Goal: Task Accomplishment & Management: Complete application form

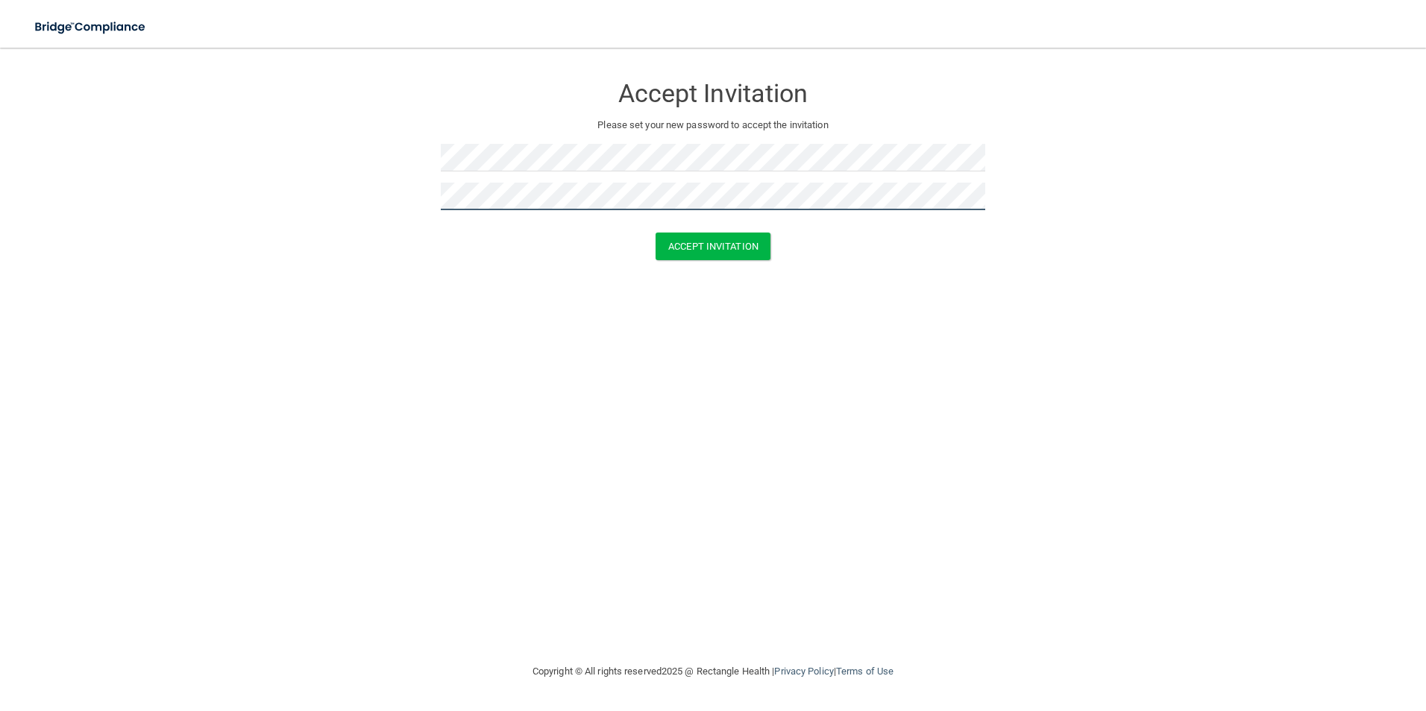
click at [655, 233] on button "Accept Invitation" at bounding box center [712, 247] width 115 height 28
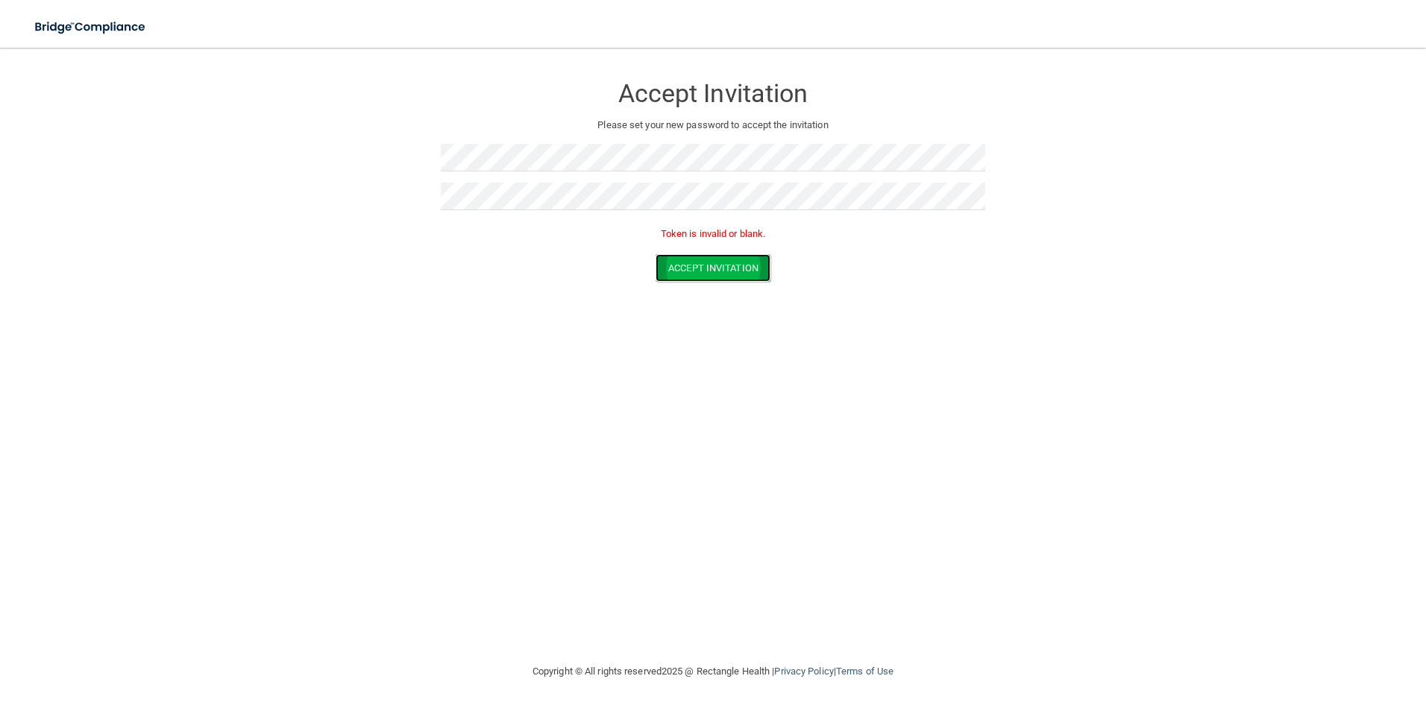
click at [688, 274] on button "Accept Invitation" at bounding box center [712, 268] width 115 height 28
click at [737, 272] on button "Accept Invitation" at bounding box center [712, 268] width 115 height 28
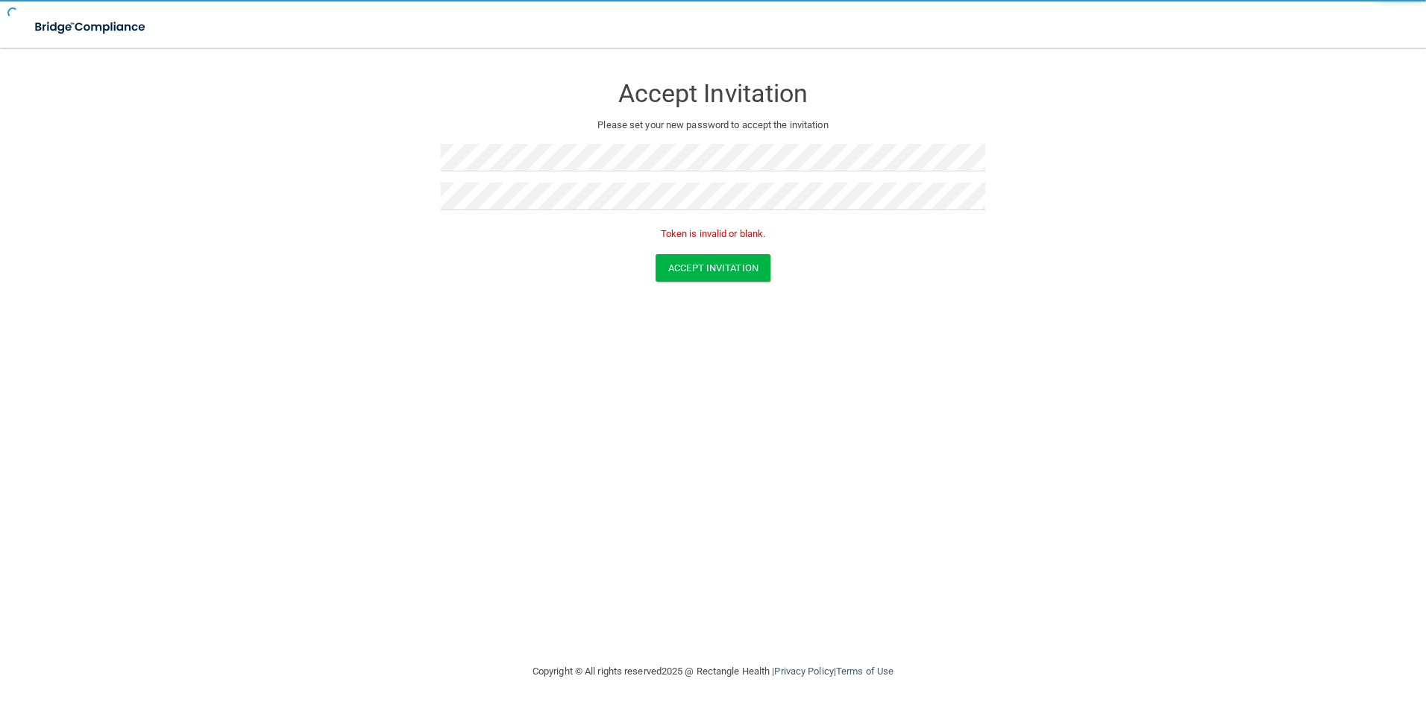
click at [511, 172] on div at bounding box center [713, 163] width 544 height 39
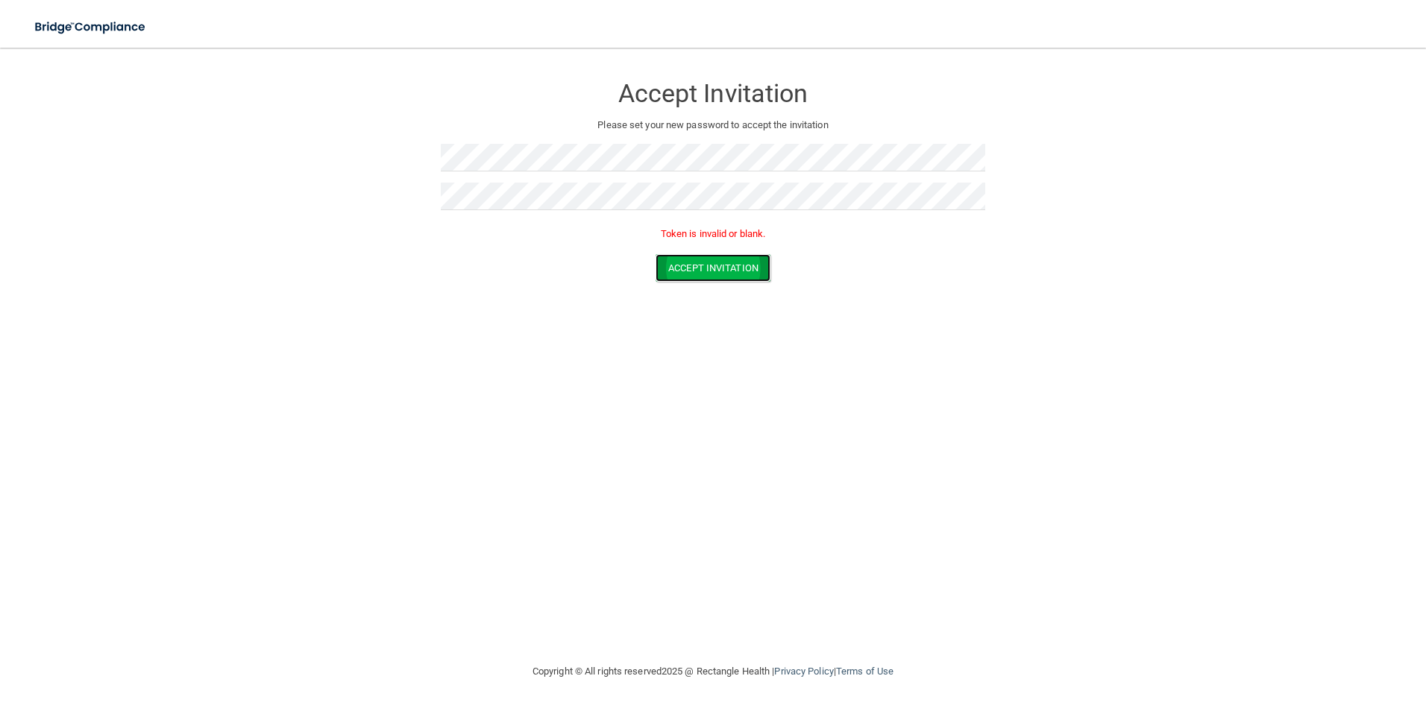
click at [693, 279] on button "Accept Invitation" at bounding box center [712, 268] width 115 height 28
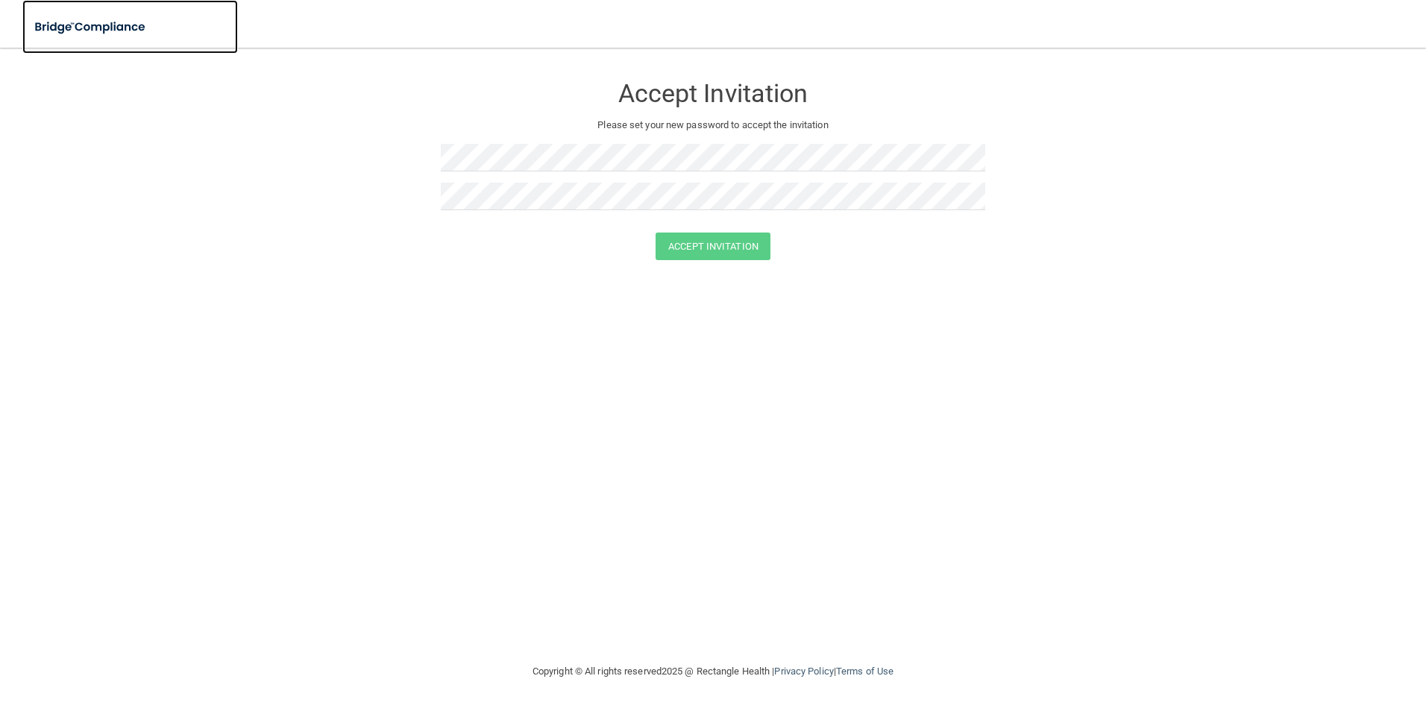
click at [60, 25] on img at bounding box center [90, 27] width 137 height 31
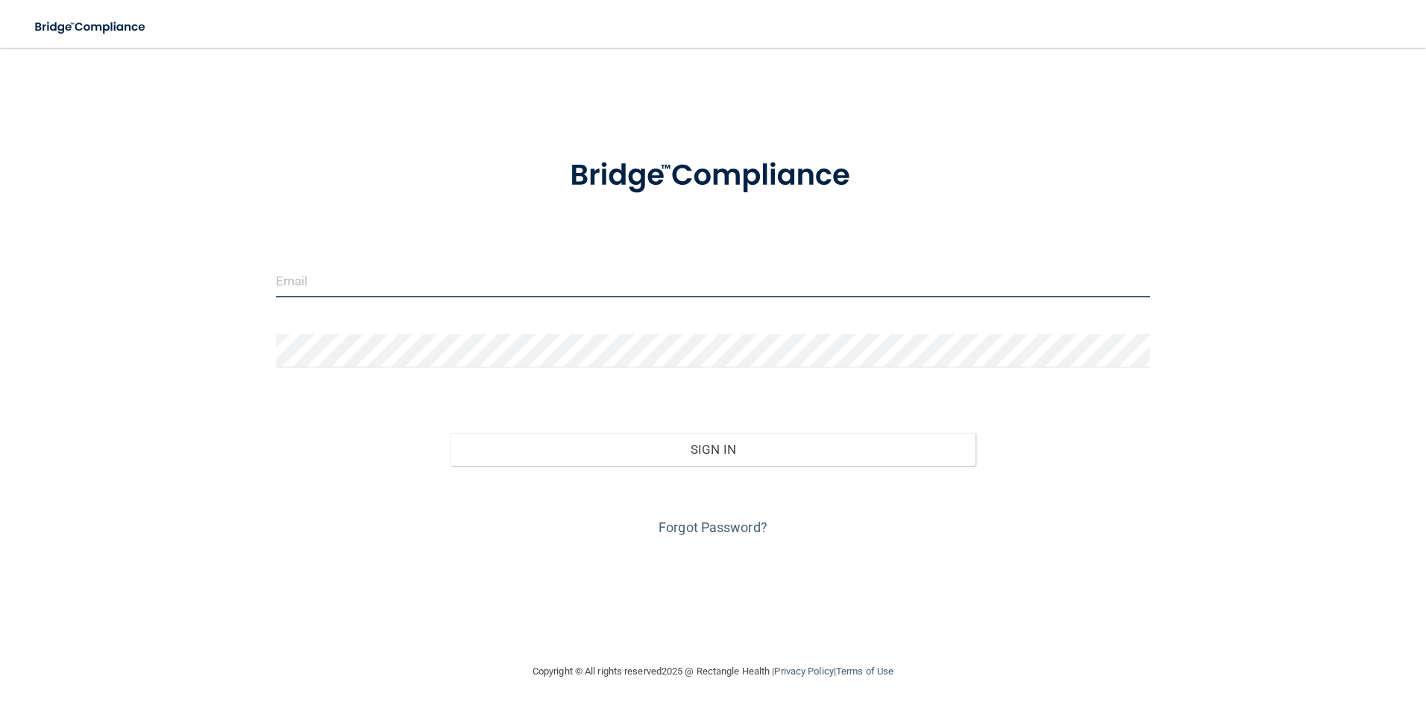
click at [324, 293] on input "email" at bounding box center [713, 281] width 875 height 34
type input "[EMAIL_ADDRESS][DOMAIN_NAME]"
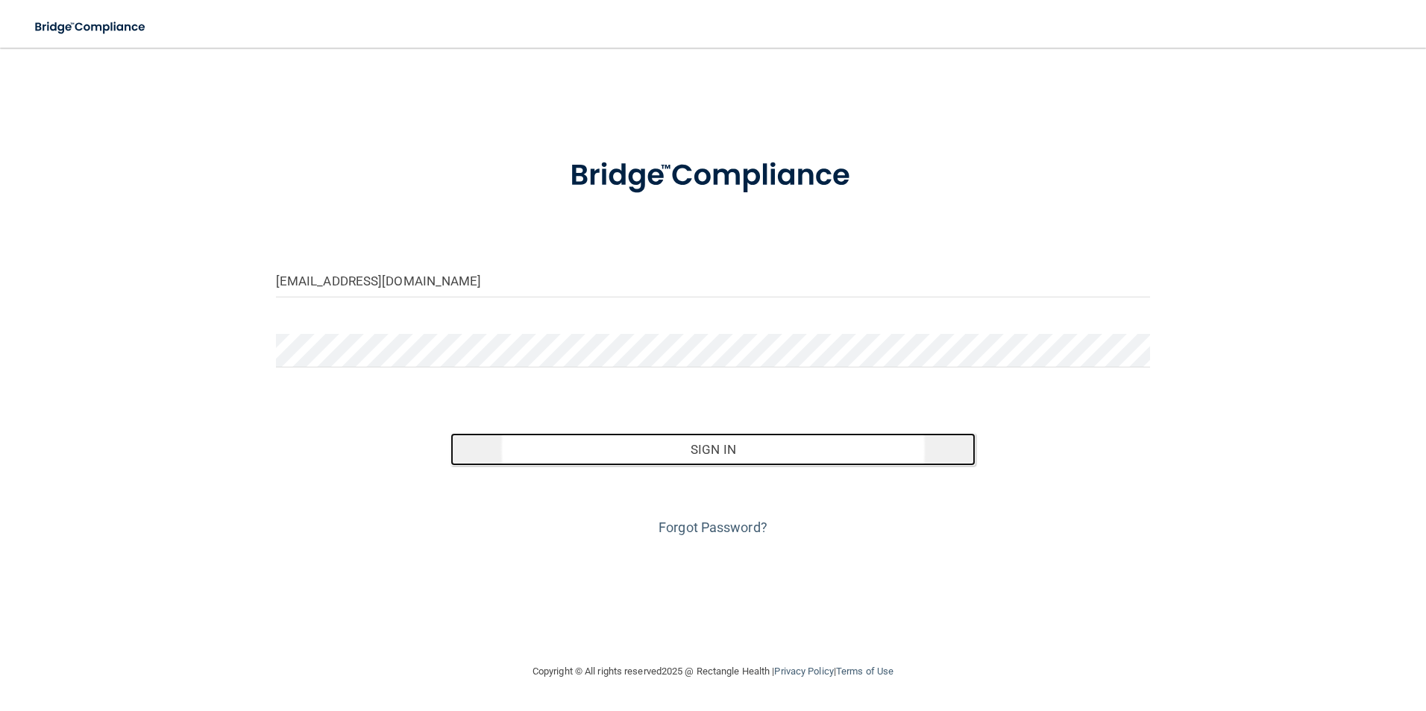
click at [928, 459] on button "Sign In" at bounding box center [712, 449] width 525 height 33
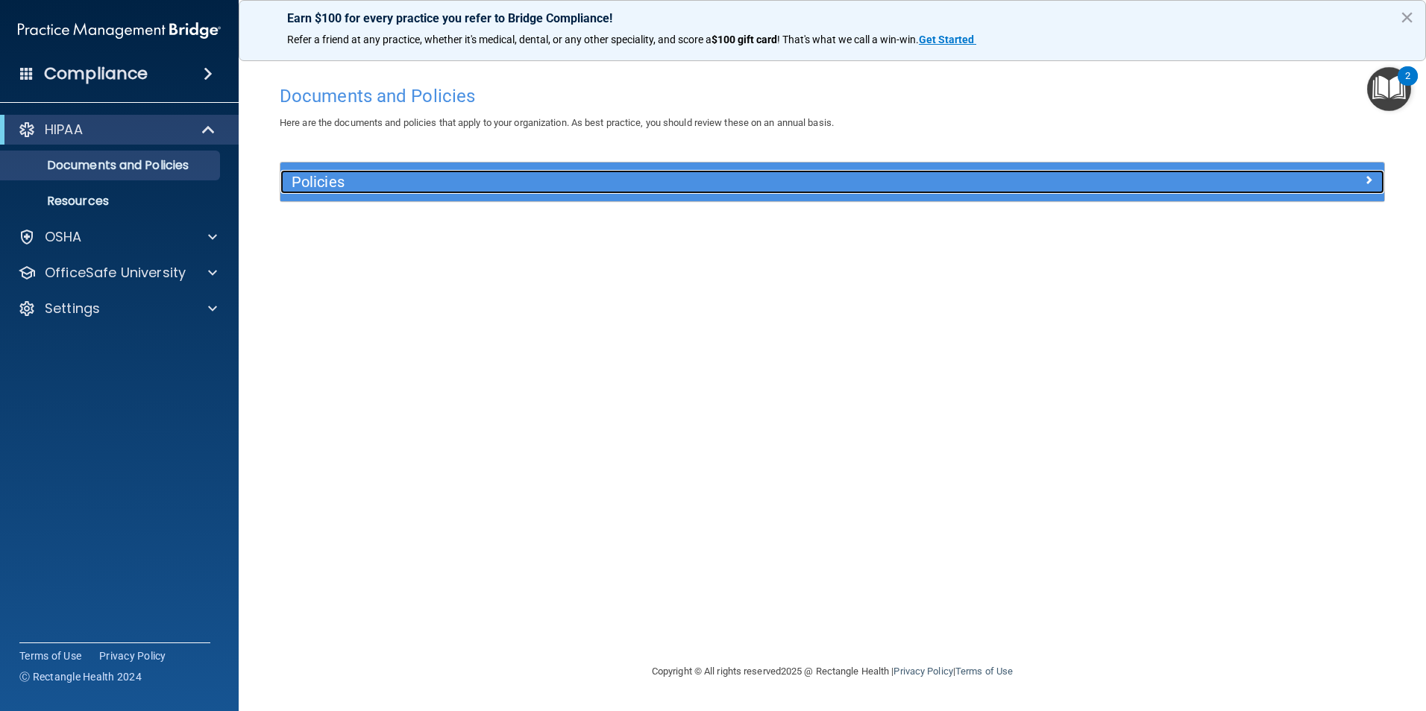
click at [1285, 193] on div "Policies" at bounding box center [831, 182] width 1103 height 24
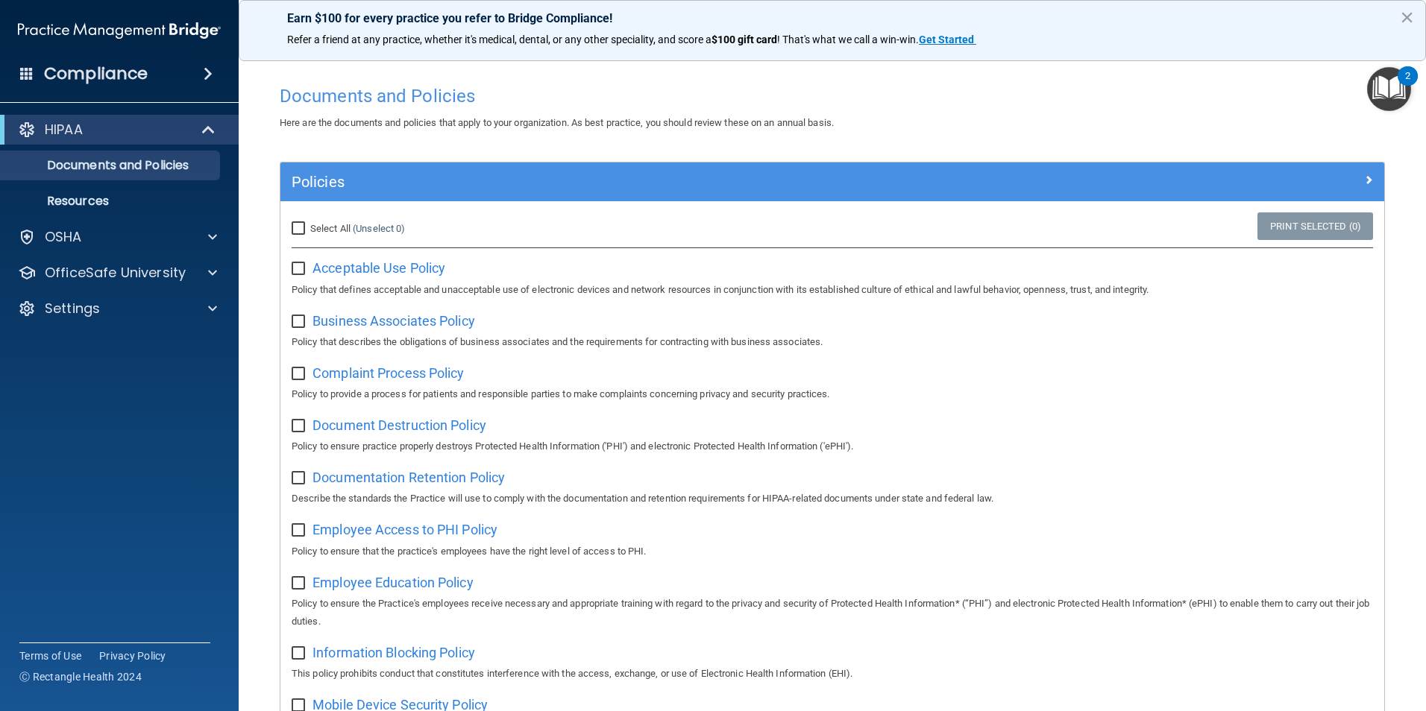
click at [292, 230] on input "Select All (Unselect 0) Unselect All" at bounding box center [300, 229] width 17 height 12
checkbox input "true"
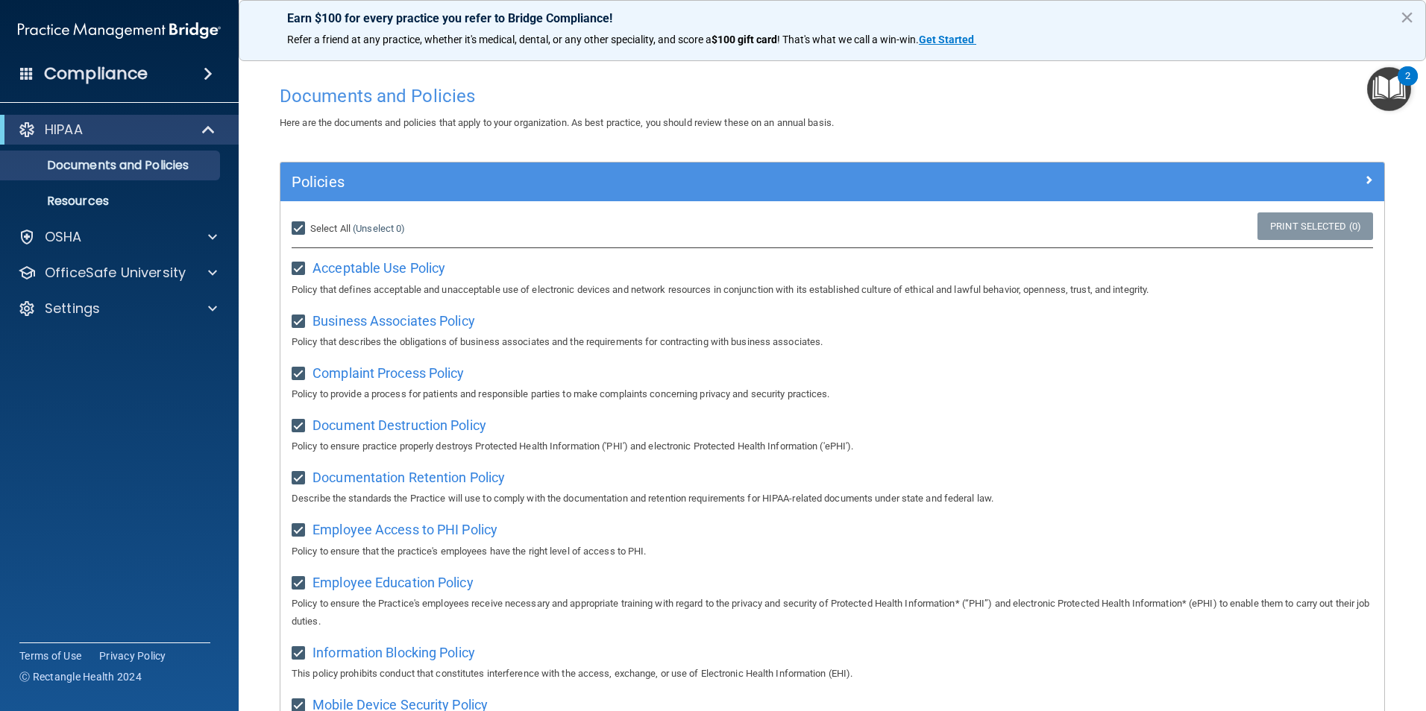
checkbox input "true"
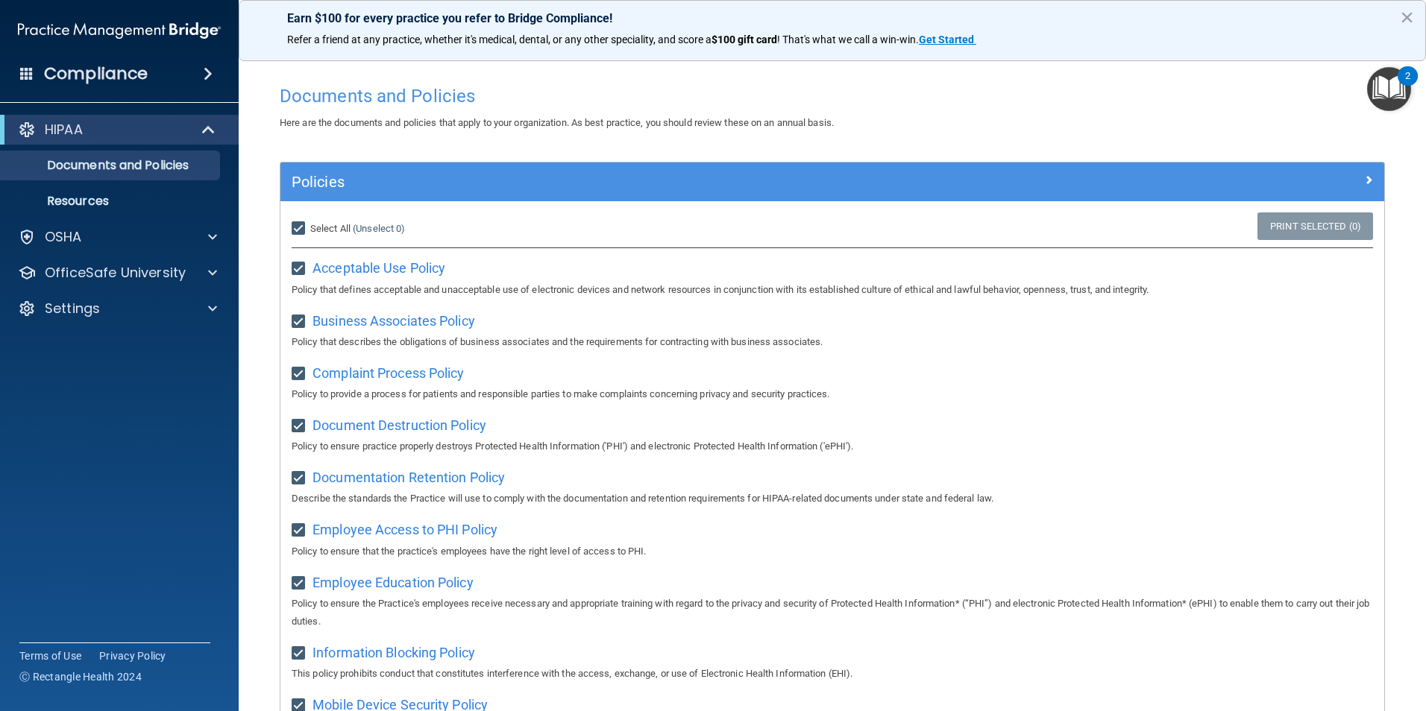
checkbox input "true"
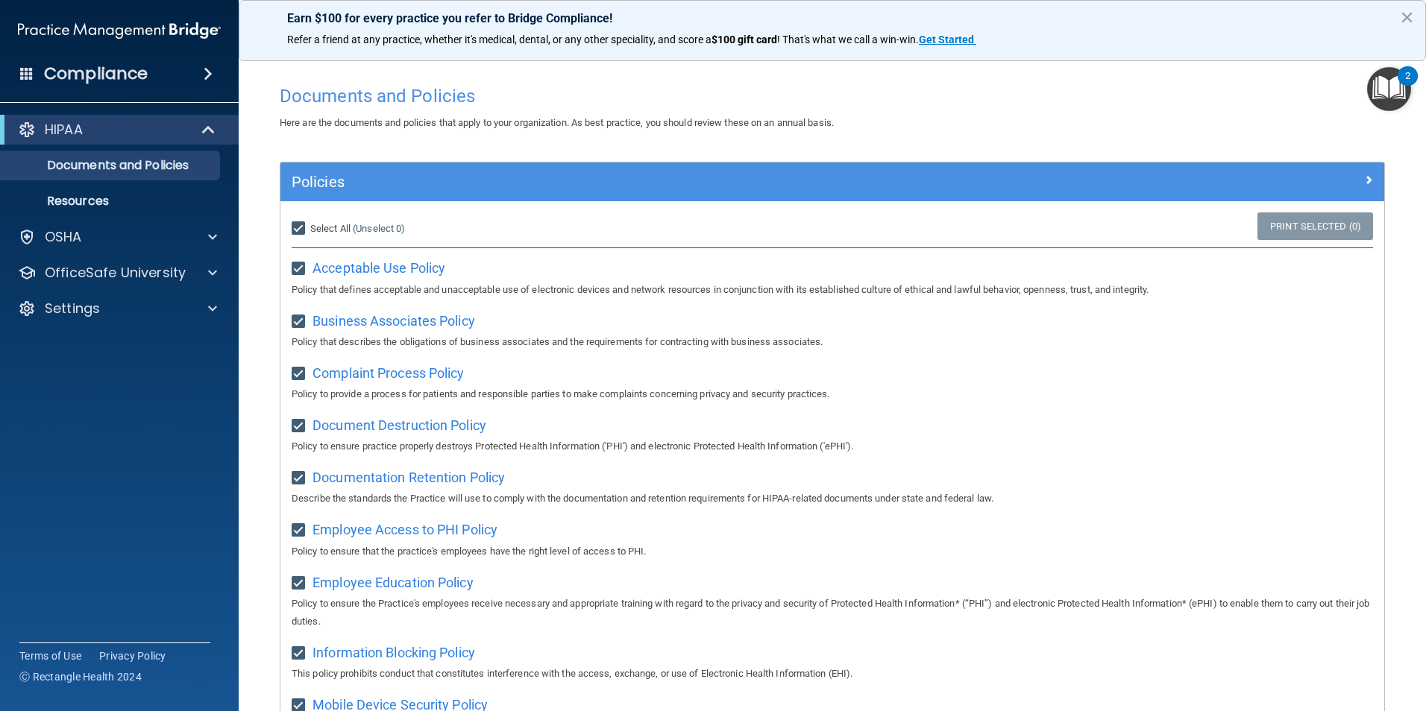
checkbox input "true"
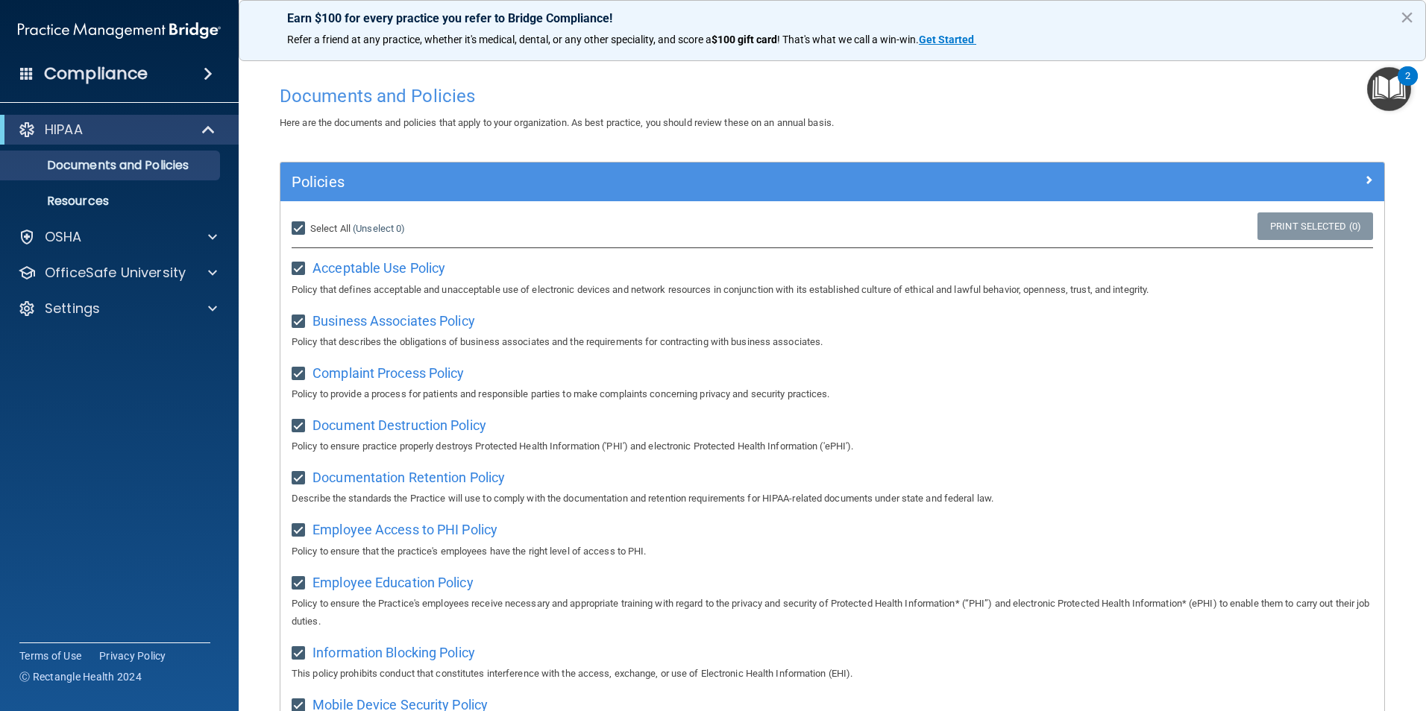
checkbox input "true"
click at [1318, 227] on link "Print Selected (21)" at bounding box center [1312, 226] width 121 height 28
click at [382, 265] on span "Acceptable Use Policy" at bounding box center [378, 268] width 133 height 16
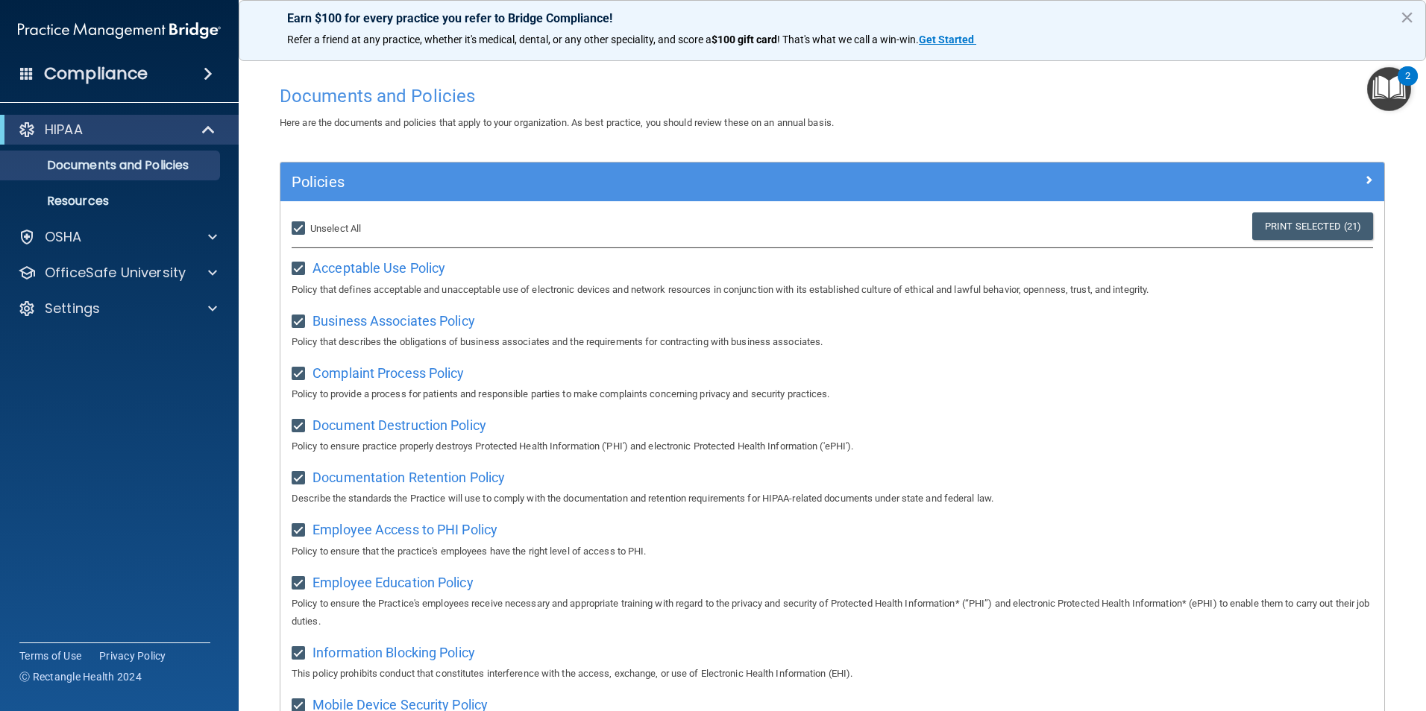
click at [319, 227] on span "Unselect All" at bounding box center [335, 228] width 51 height 11
click at [309, 227] on input "Select All (Unselect 21) Unselect All" at bounding box center [300, 229] width 17 height 12
checkbox input "false"
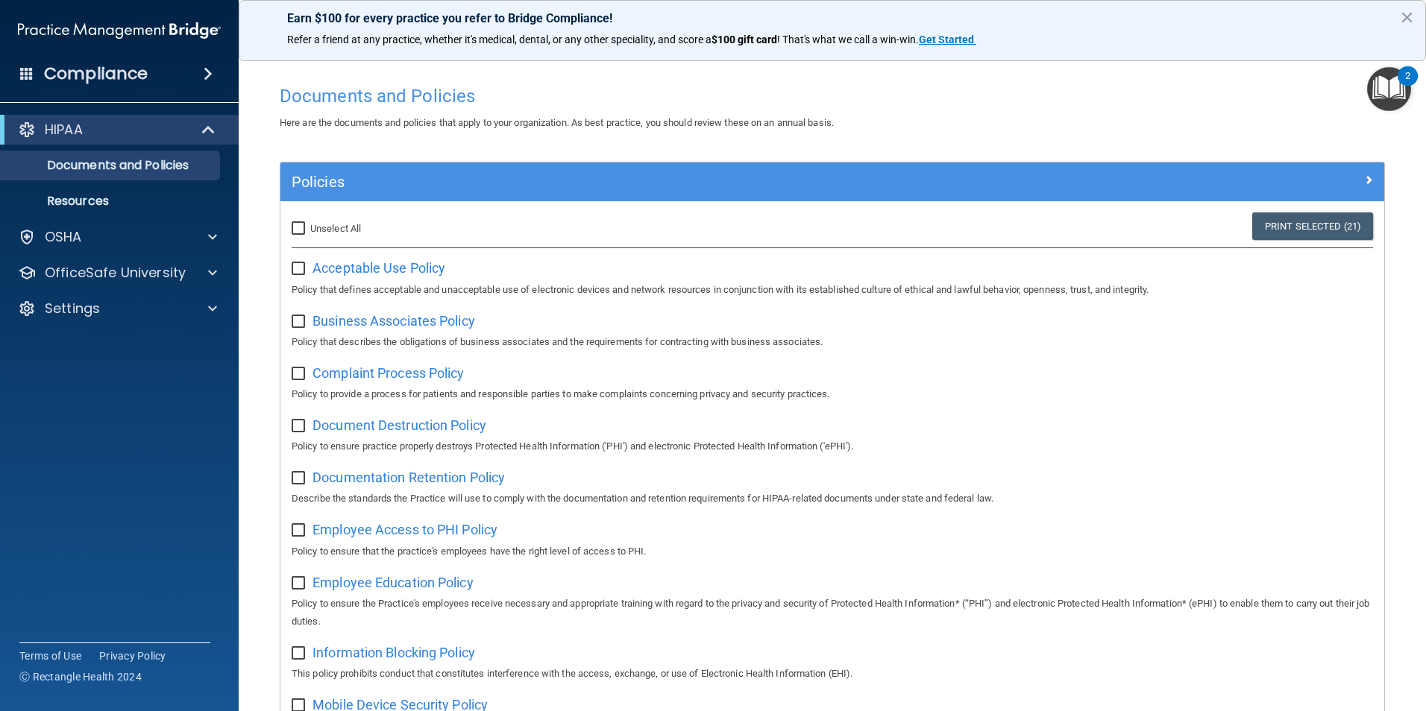
checkbox input "false"
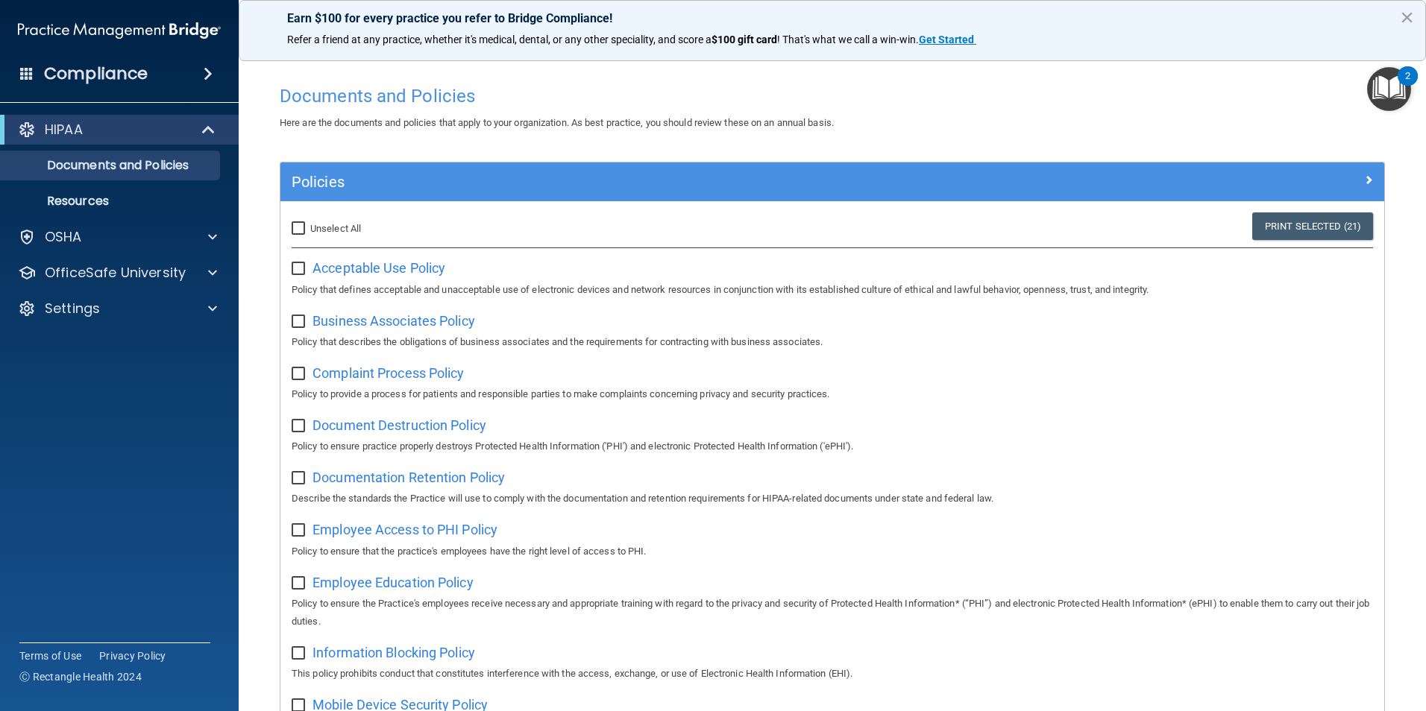
checkbox input "false"
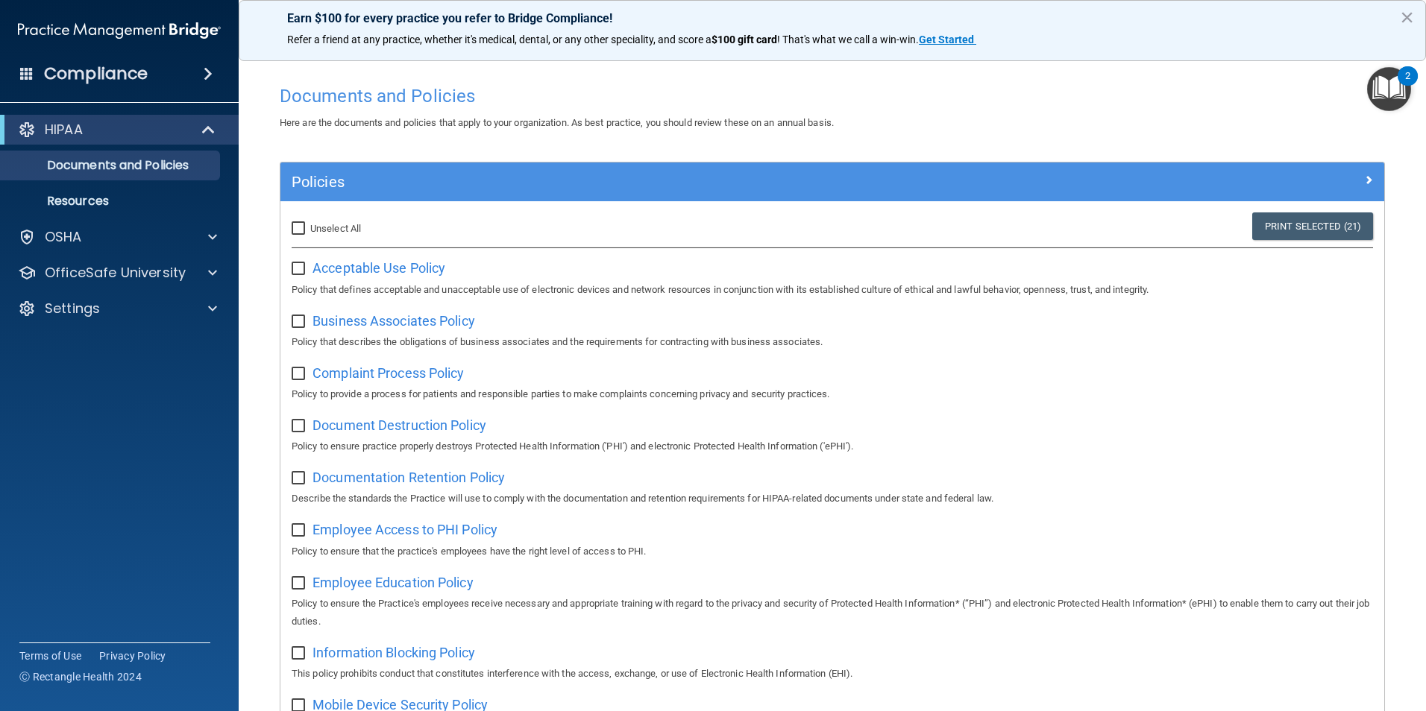
checkbox input "false"
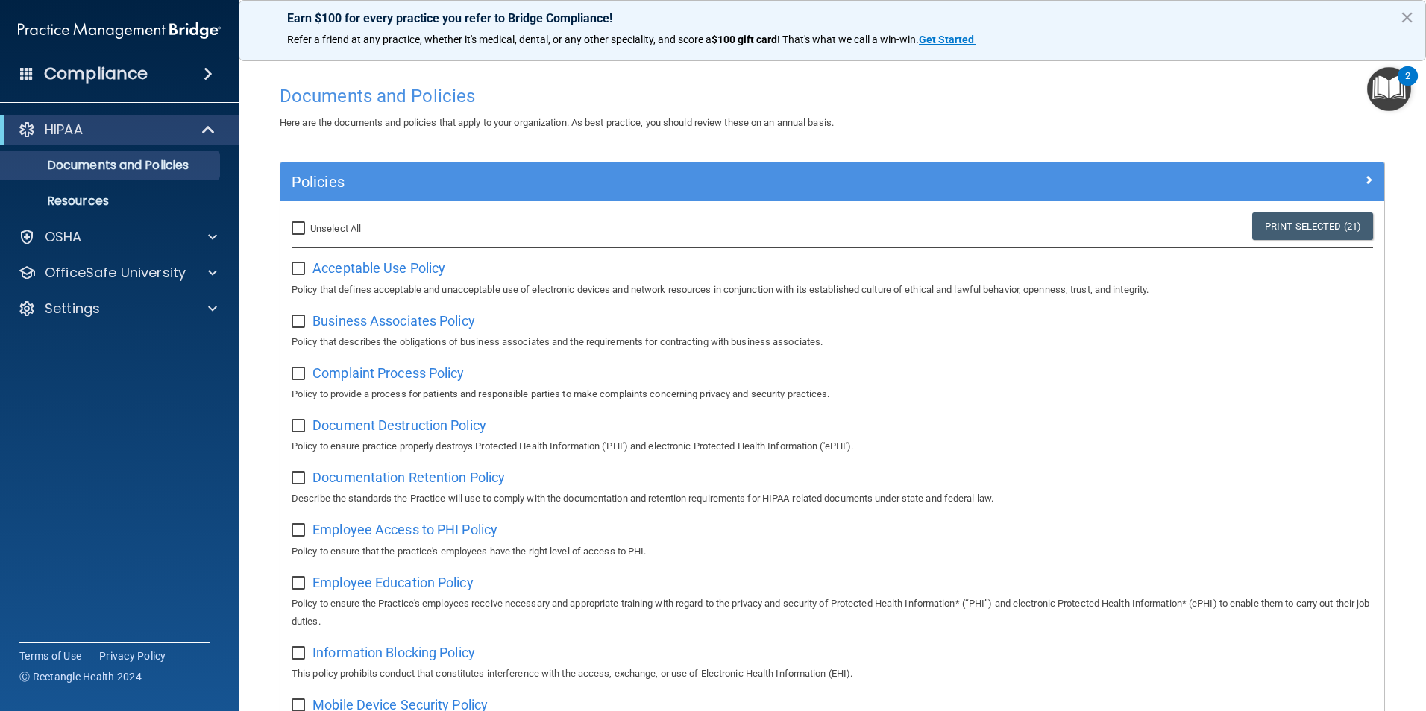
checkbox input "false"
click at [350, 264] on span "Acceptable Use Policy" at bounding box center [378, 268] width 133 height 16
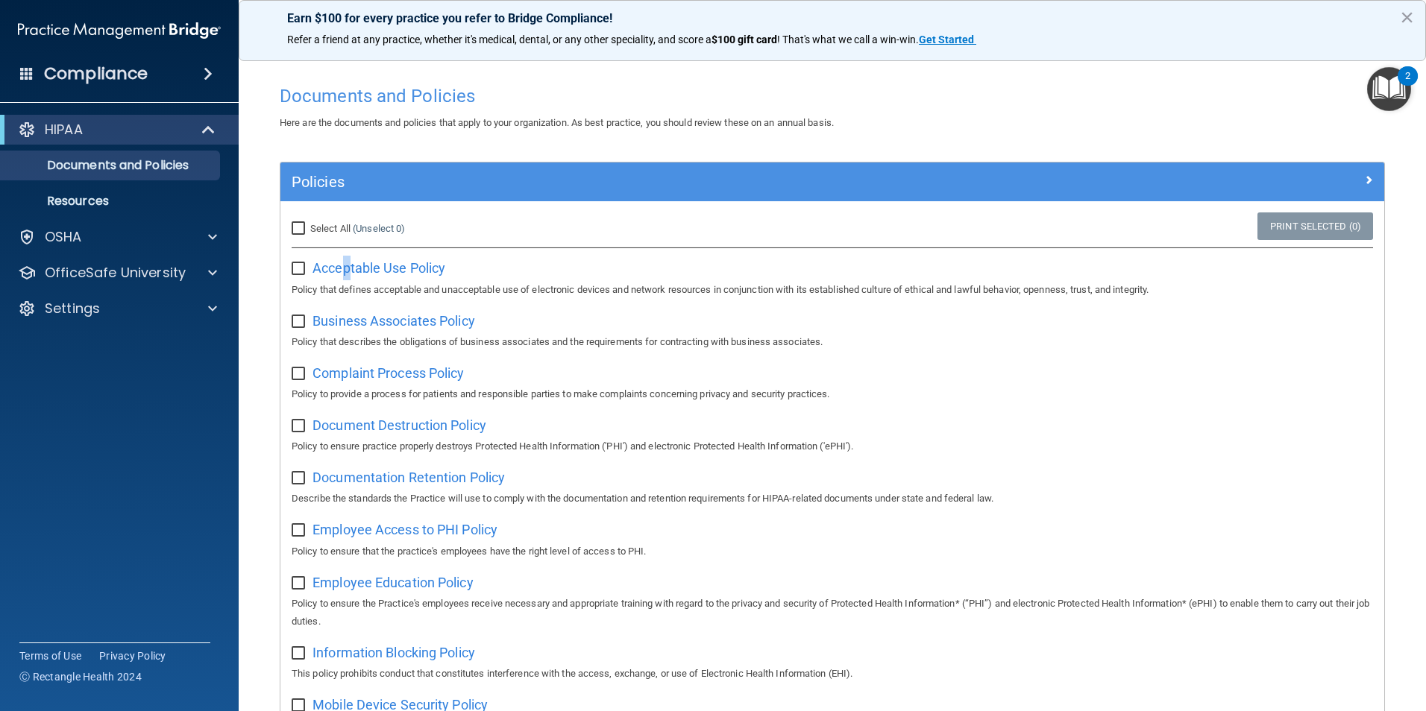
click at [303, 227] on input "Select All (Unselect 0) Unselect All" at bounding box center [300, 229] width 17 height 12
checkbox input "true"
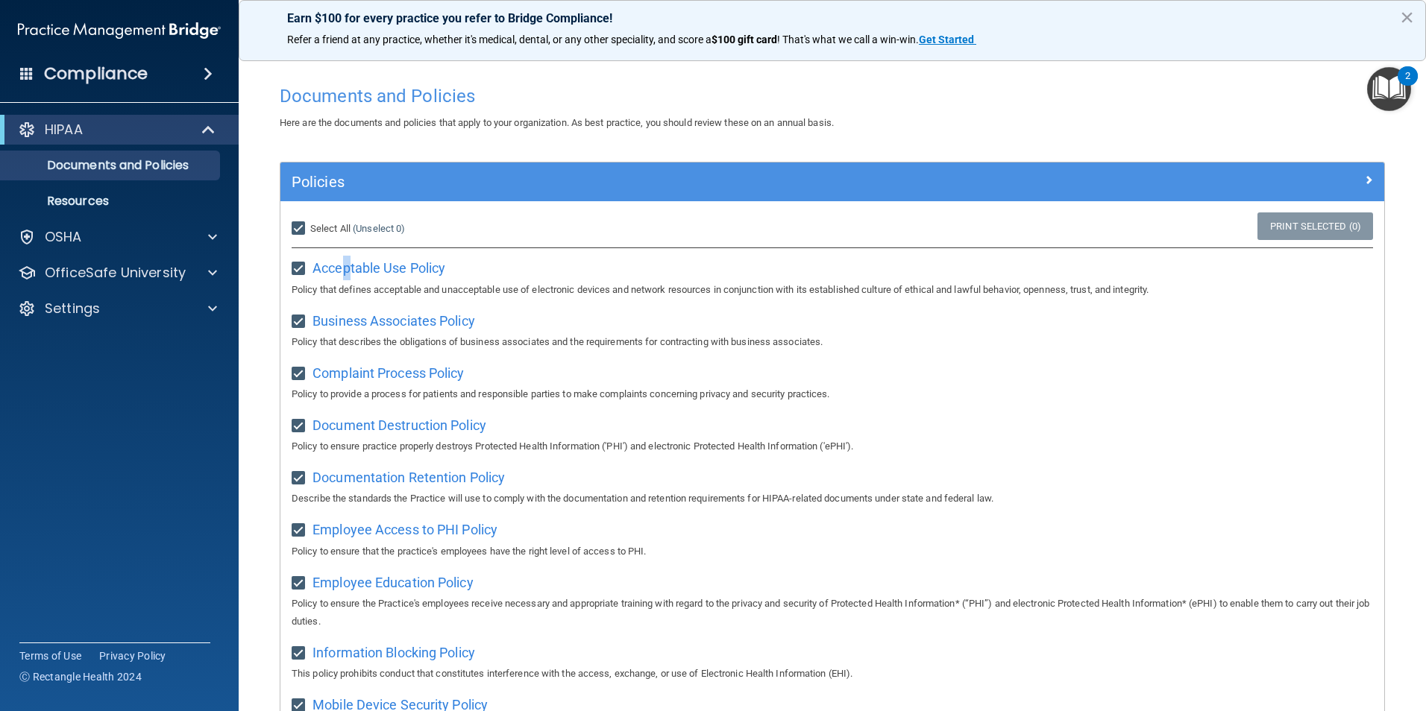
checkbox input "true"
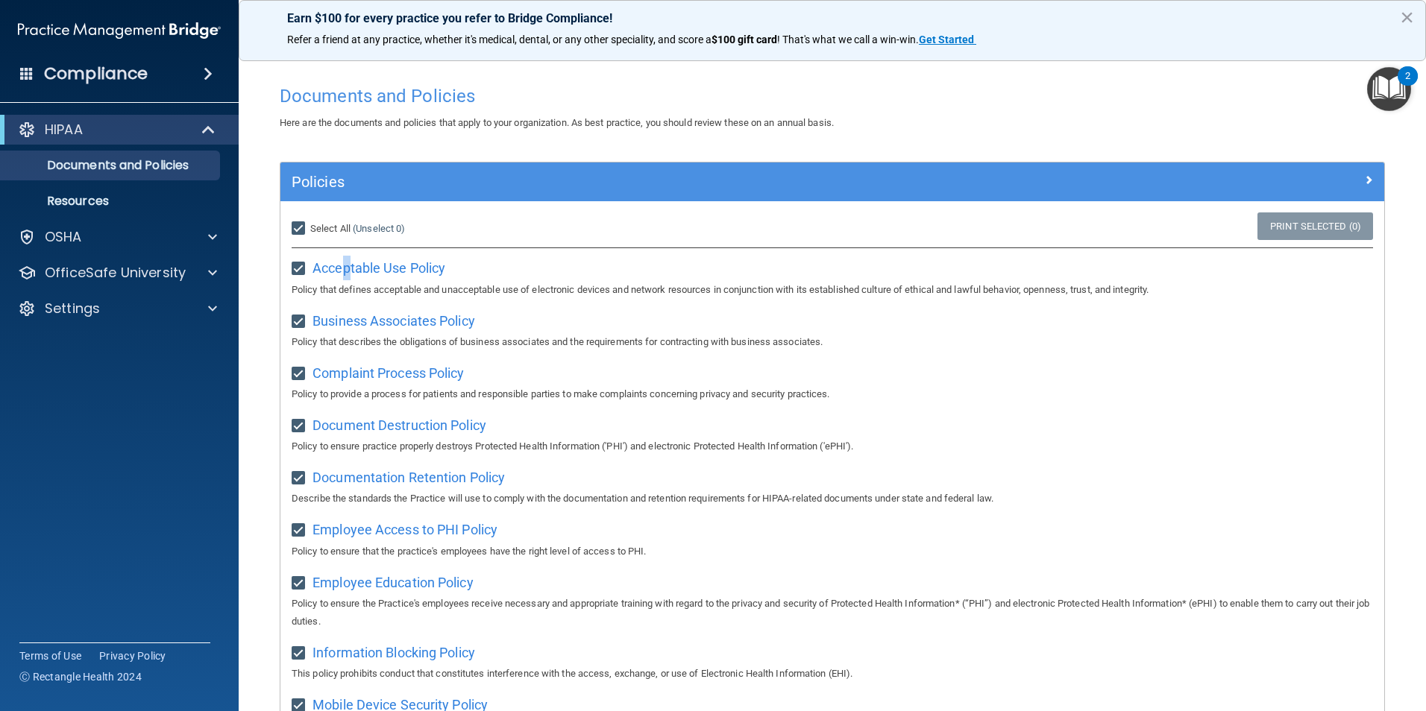
checkbox input "true"
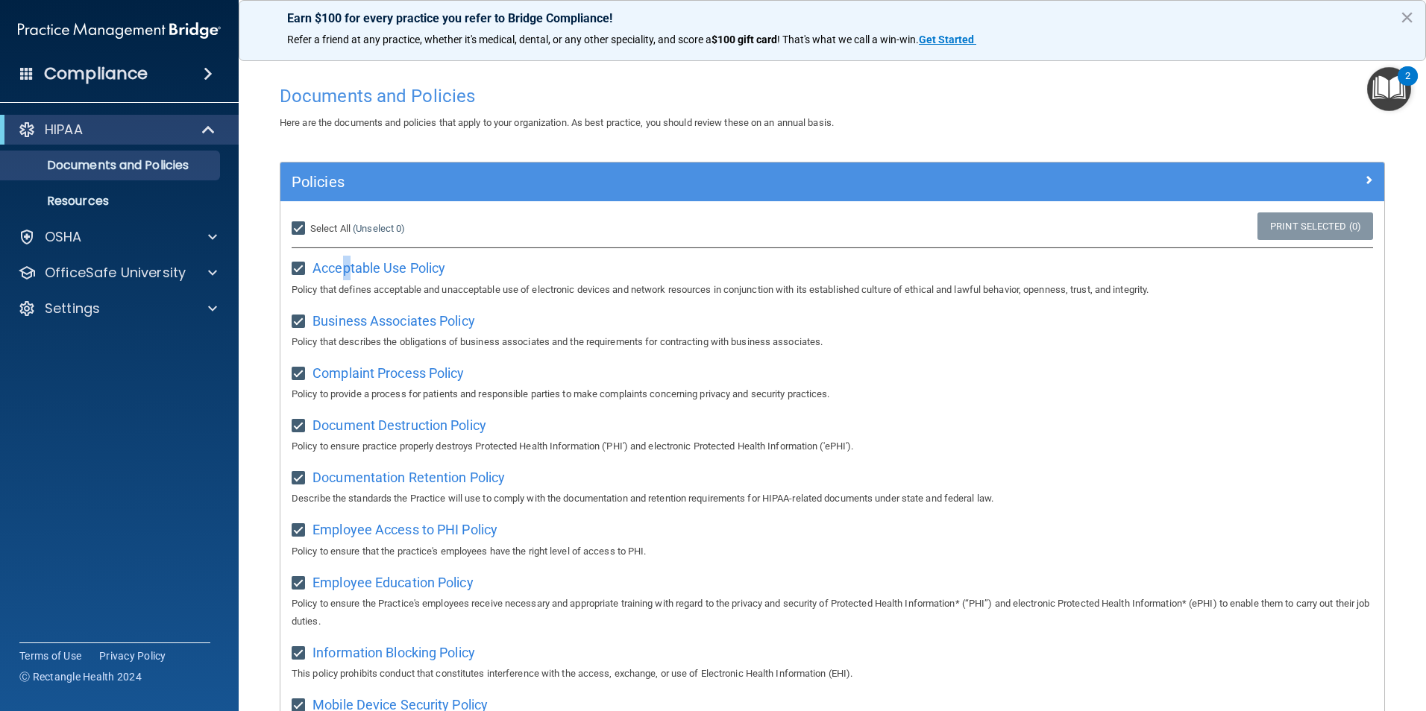
checkbox input "true"
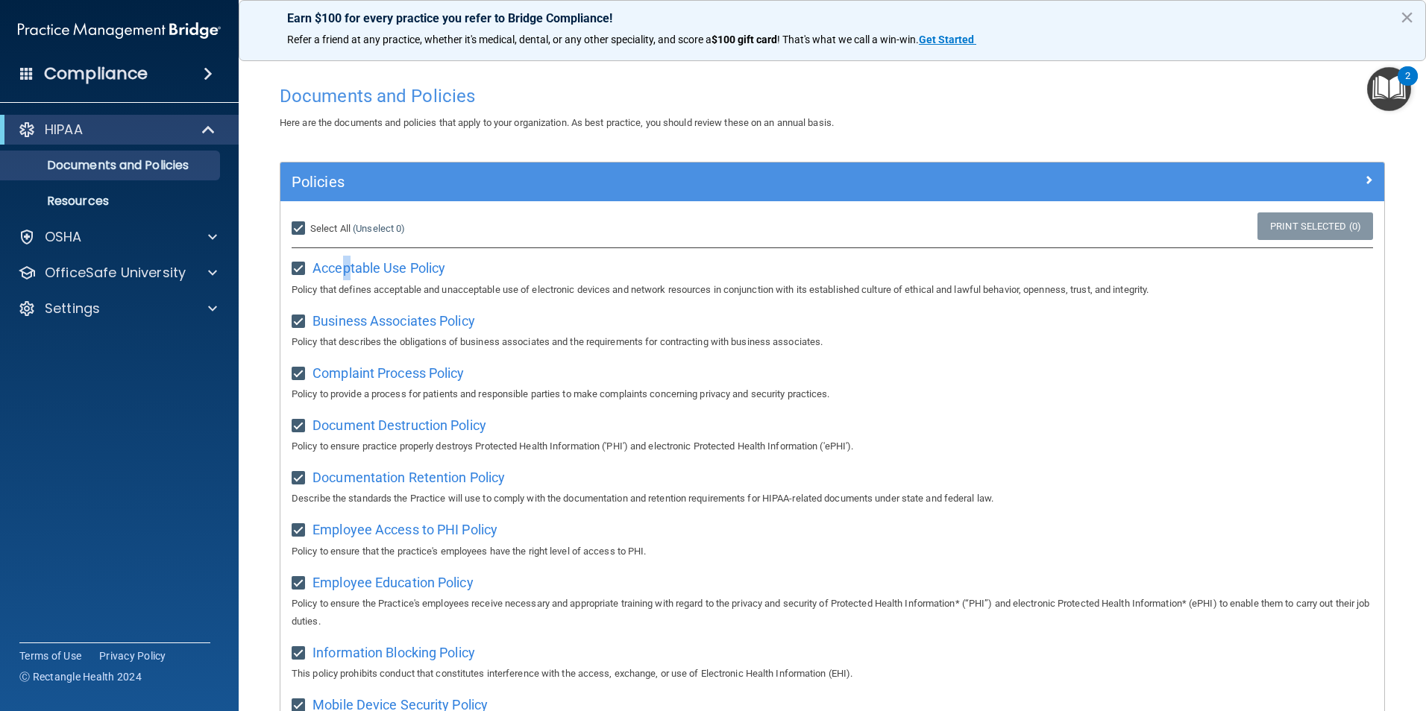
checkbox input "true"
click at [334, 232] on span "Unselect All" at bounding box center [335, 228] width 51 height 11
click at [309, 232] on input "Select All (Unselect 21) Unselect All" at bounding box center [300, 229] width 17 height 12
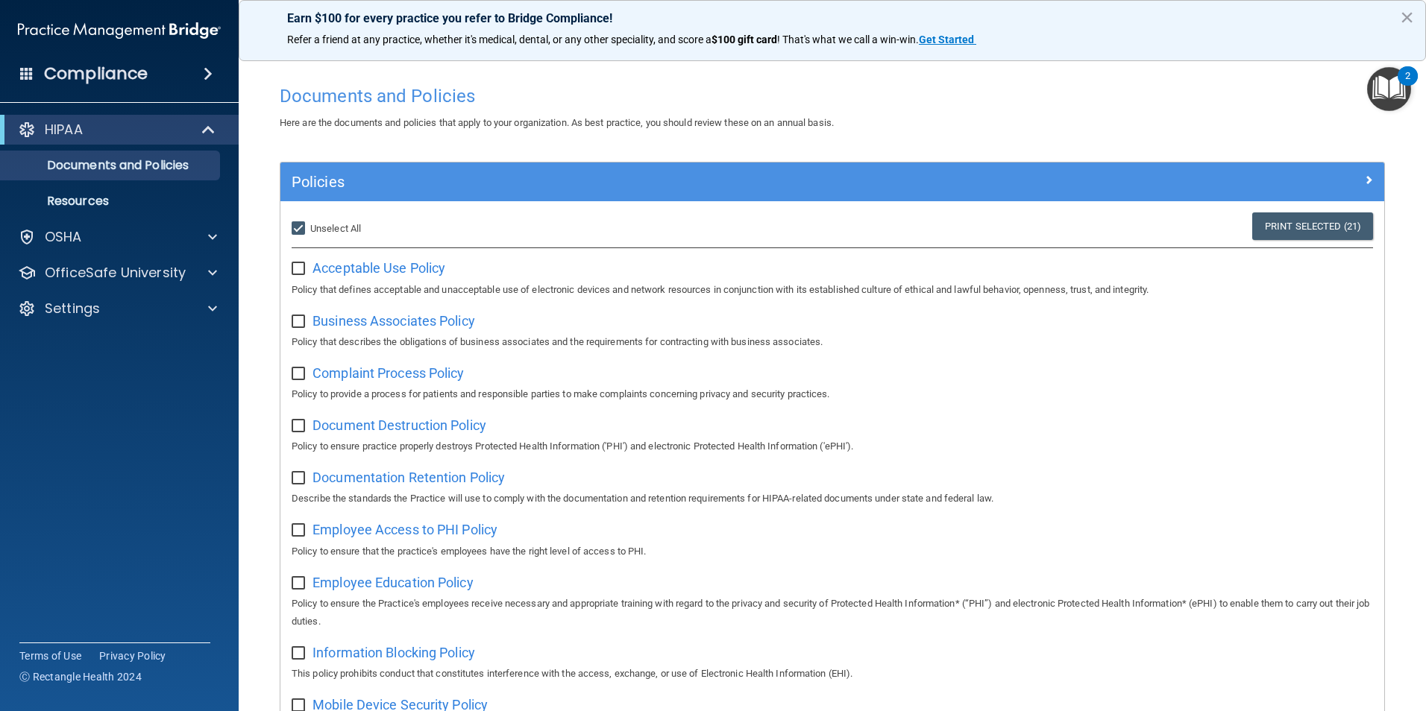
checkbox input "false"
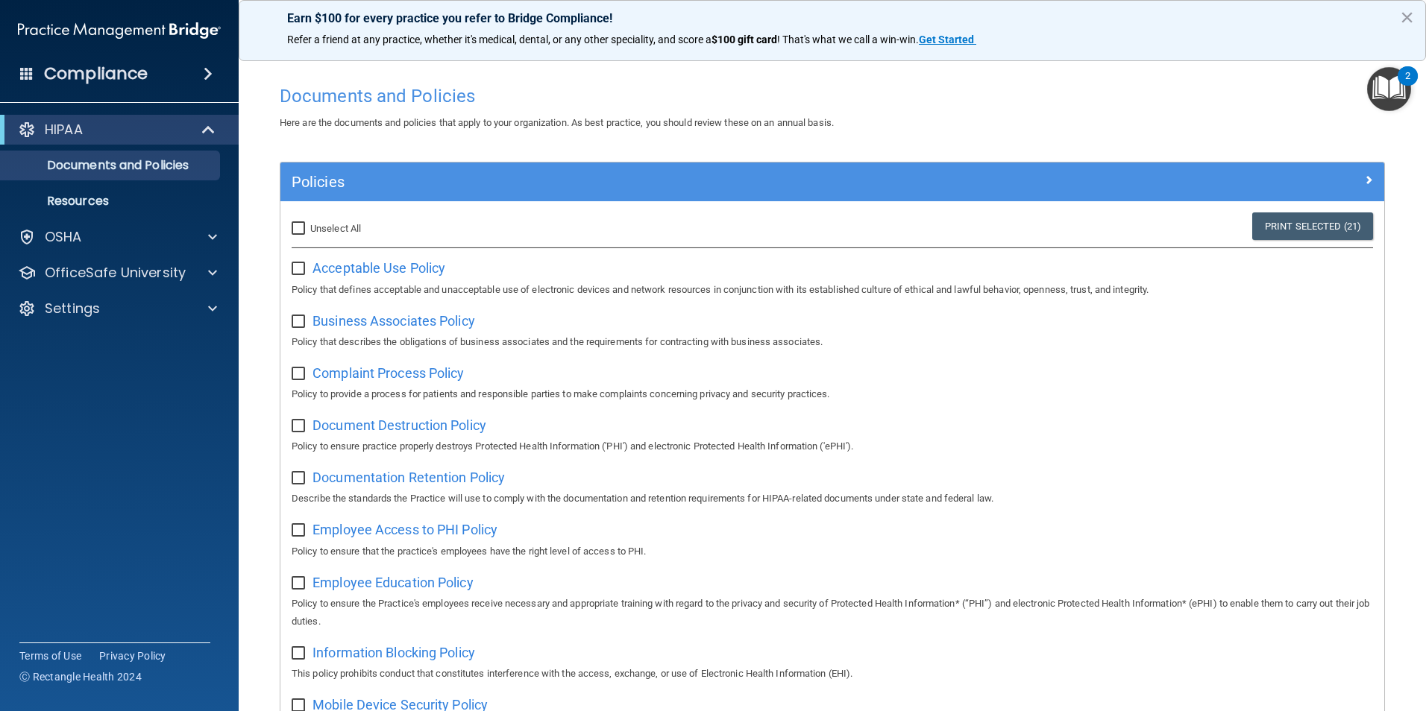
checkbox input "false"
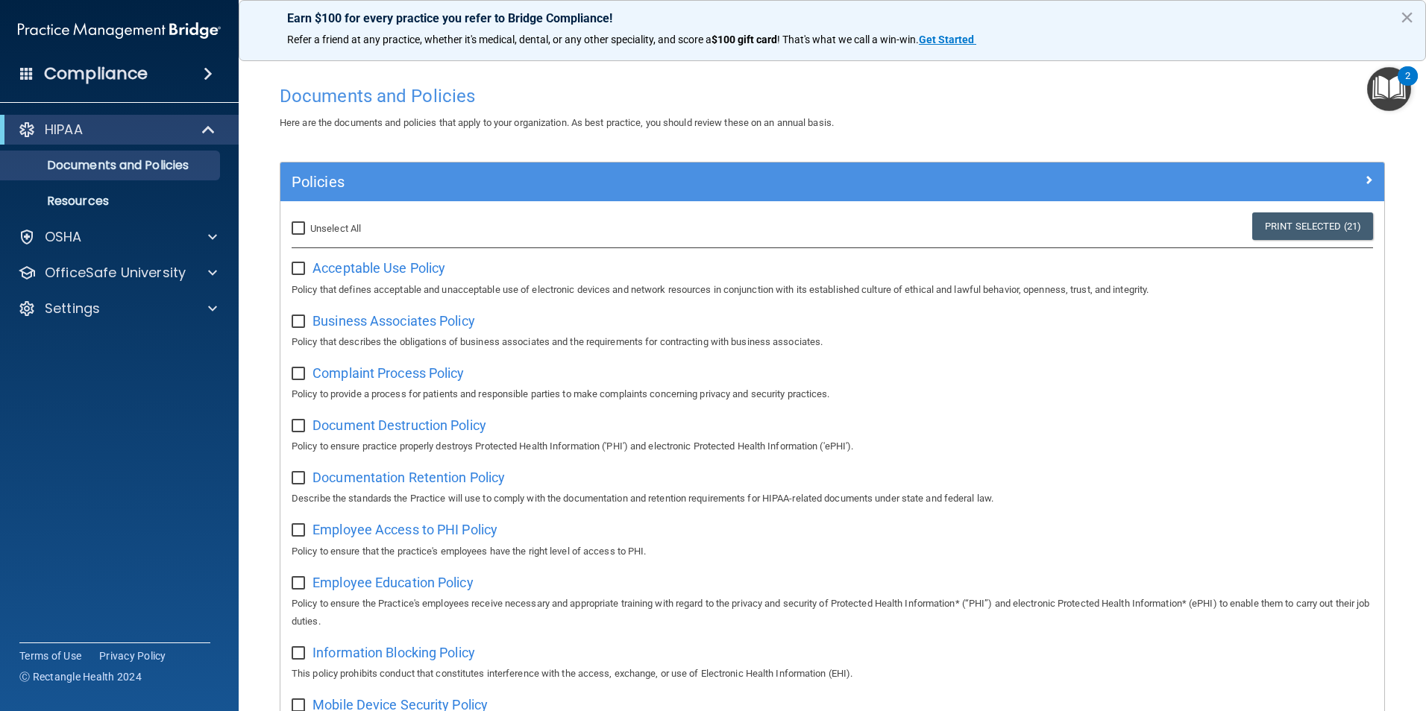
checkbox input "false"
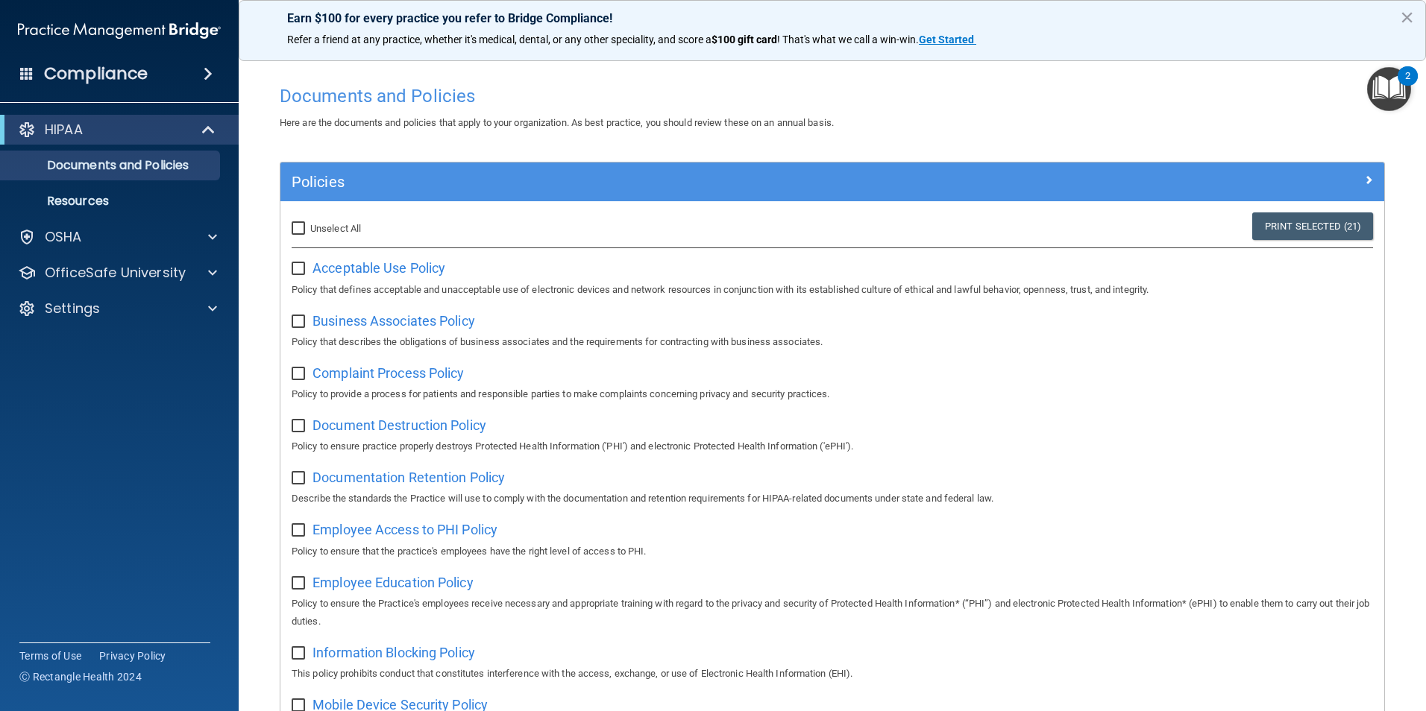
checkbox input "false"
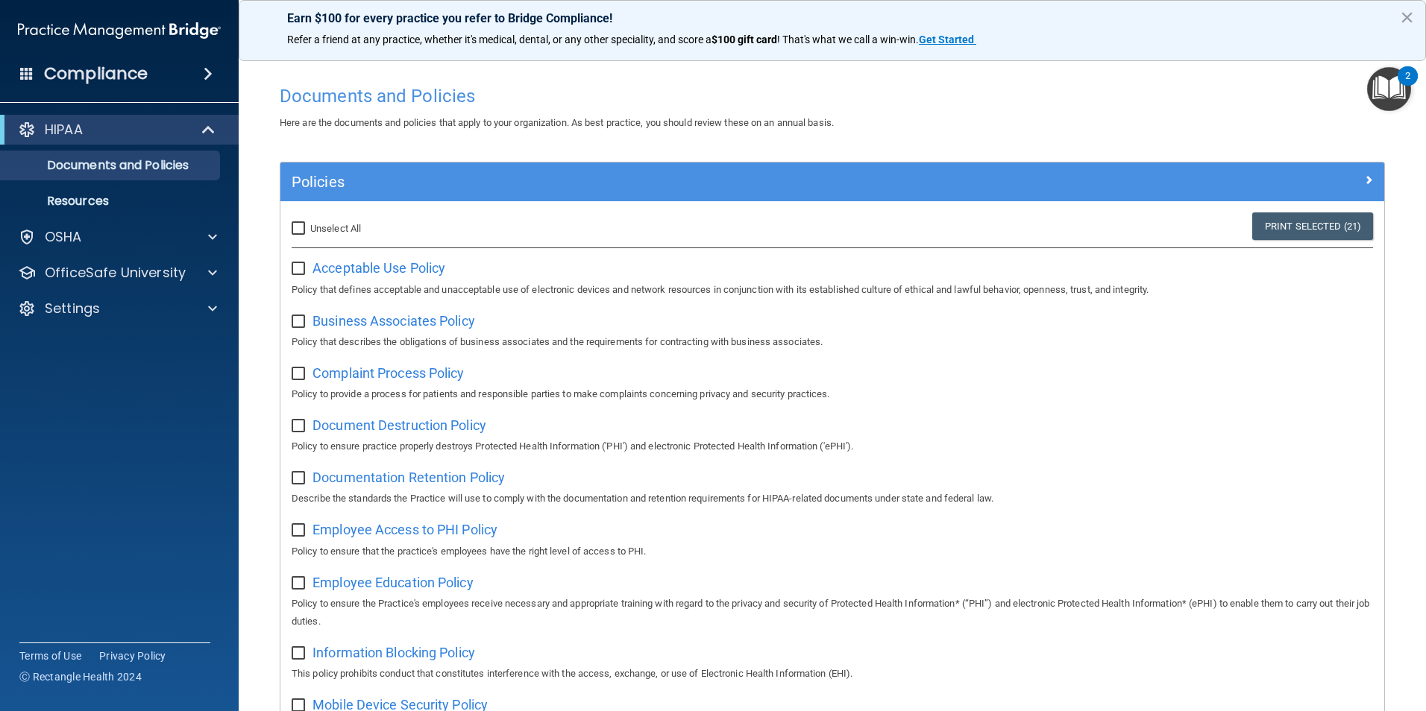
checkbox input "false"
click at [348, 283] on p "Policy that defines acceptable and unacceptable use of electronic devices and n…" at bounding box center [832, 290] width 1081 height 18
click at [355, 276] on span "Acceptable Use Policy" at bounding box center [378, 268] width 133 height 16
click at [205, 132] on span at bounding box center [210, 130] width 13 height 18
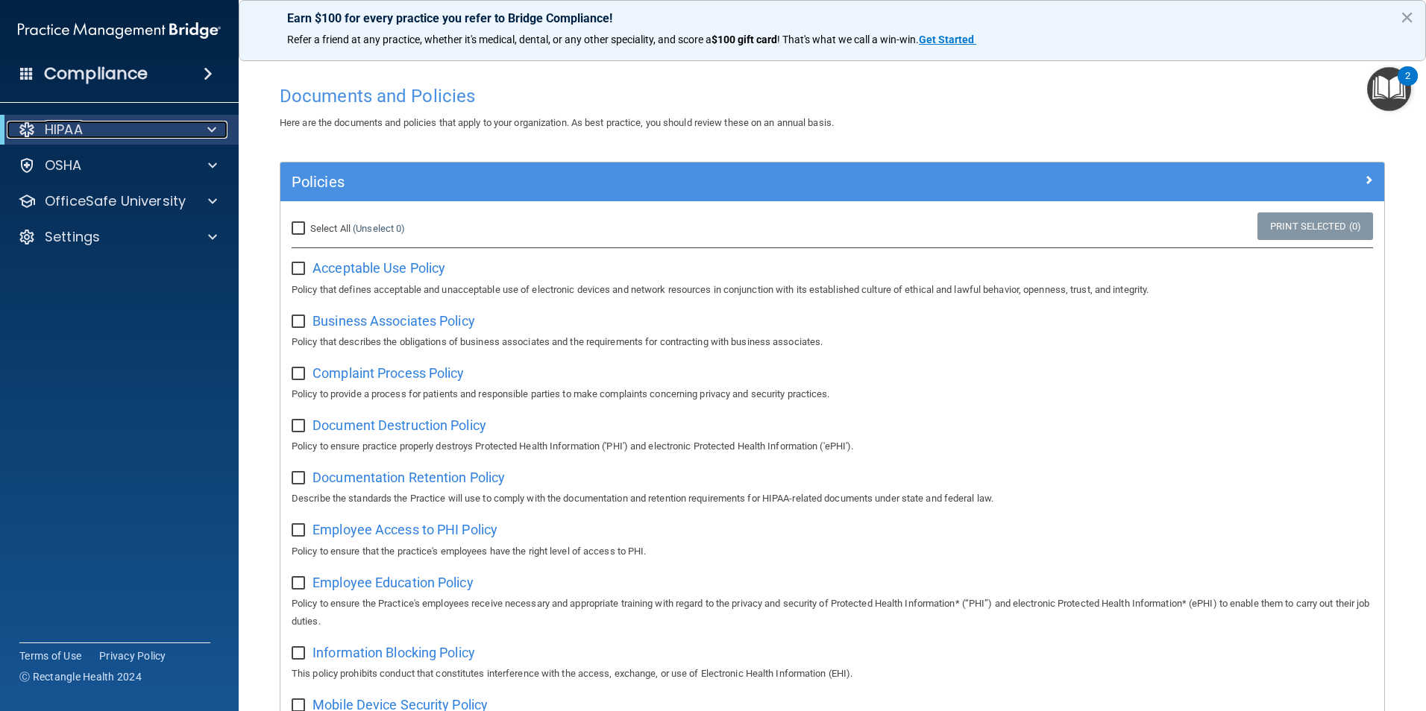
click at [205, 132] on div at bounding box center [209, 130] width 37 height 18
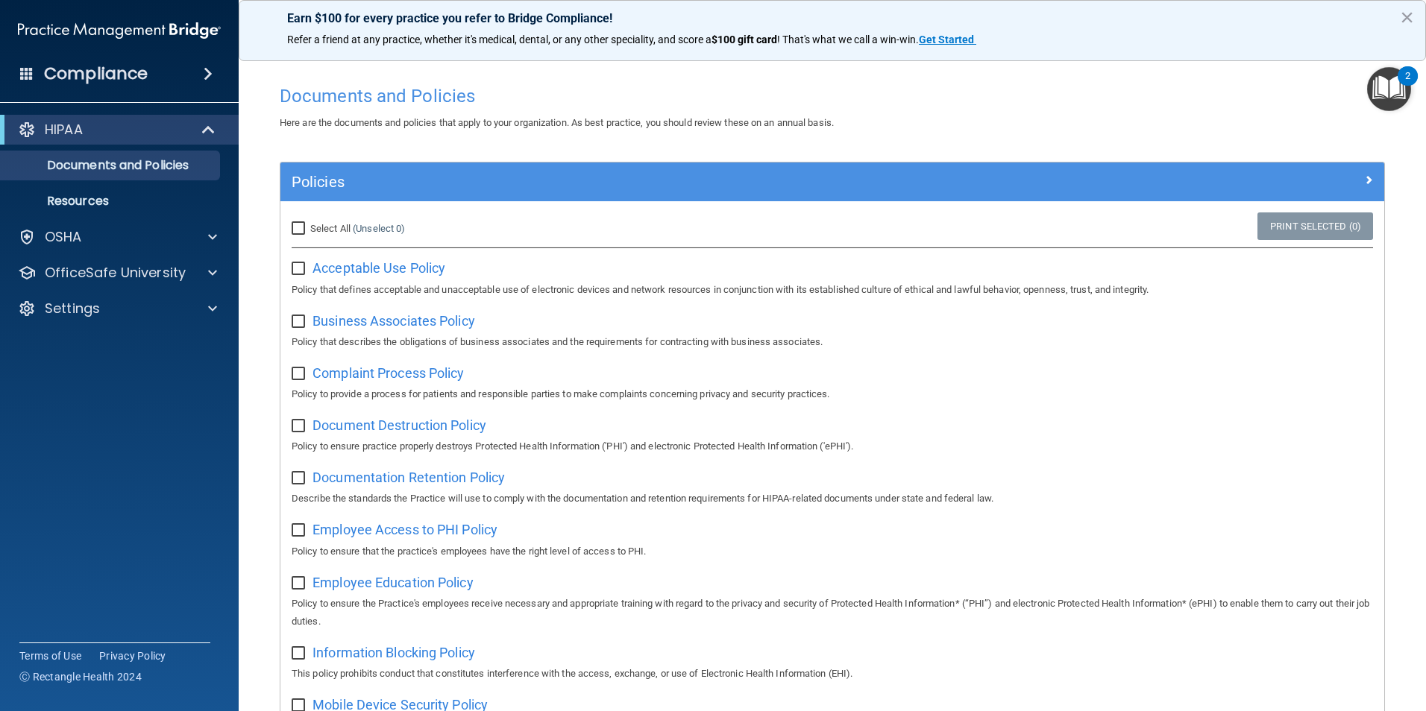
click at [190, 69] on div "Compliance" at bounding box center [119, 73] width 239 height 33
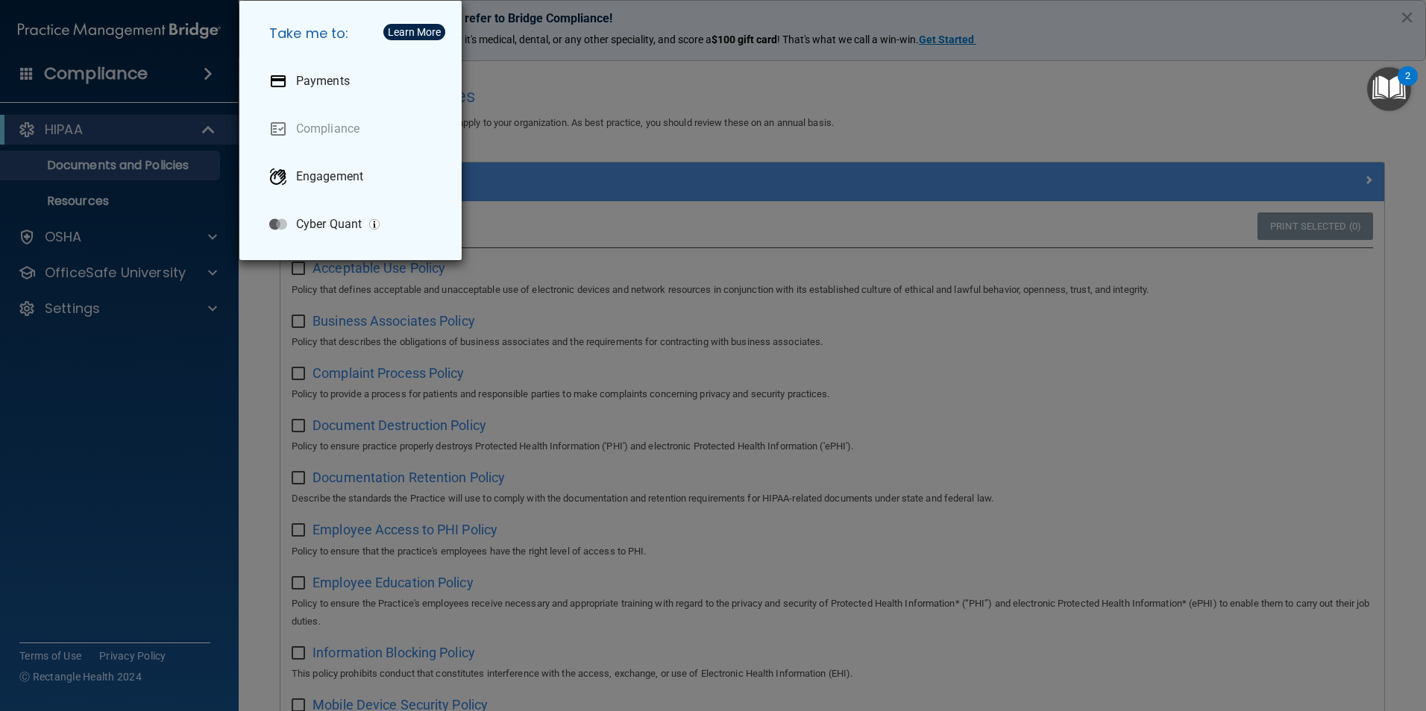
click at [190, 69] on div "Take me to: Payments Compliance Engagement Cyber Quant" at bounding box center [713, 355] width 1426 height 711
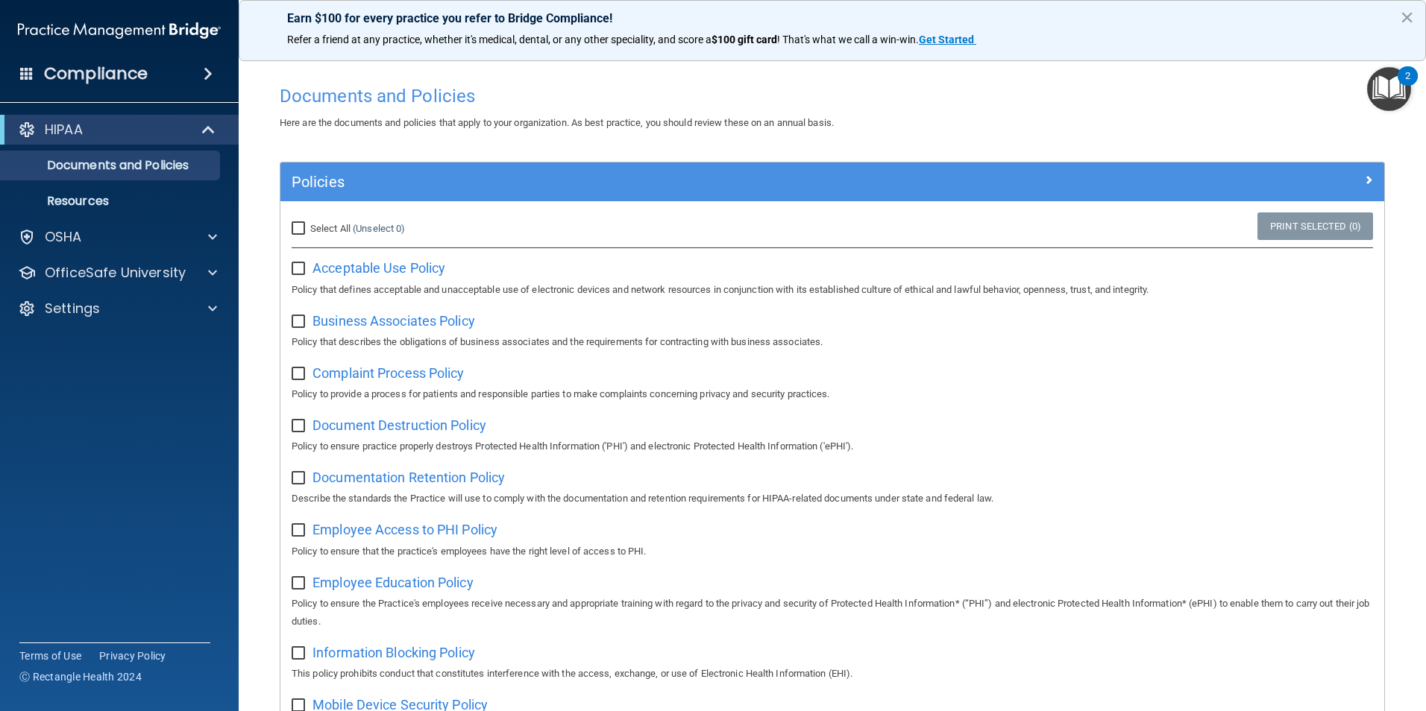
click at [303, 269] on input "checkbox" at bounding box center [300, 269] width 17 height 12
checkbox input "true"
